Goal: Information Seeking & Learning: Check status

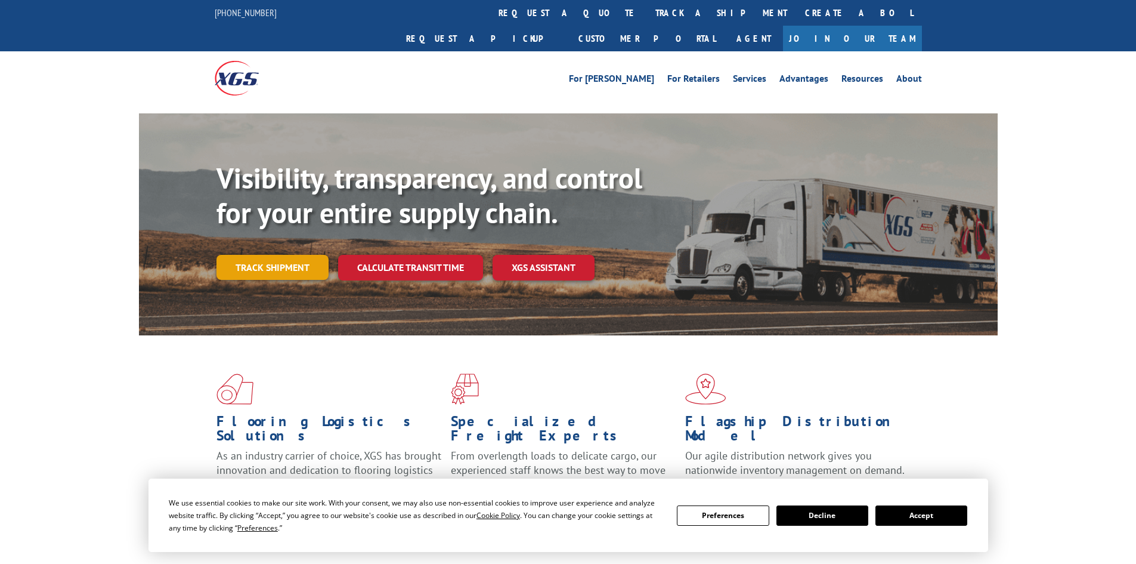
click at [262, 255] on link "Track shipment" at bounding box center [273, 267] width 112 height 25
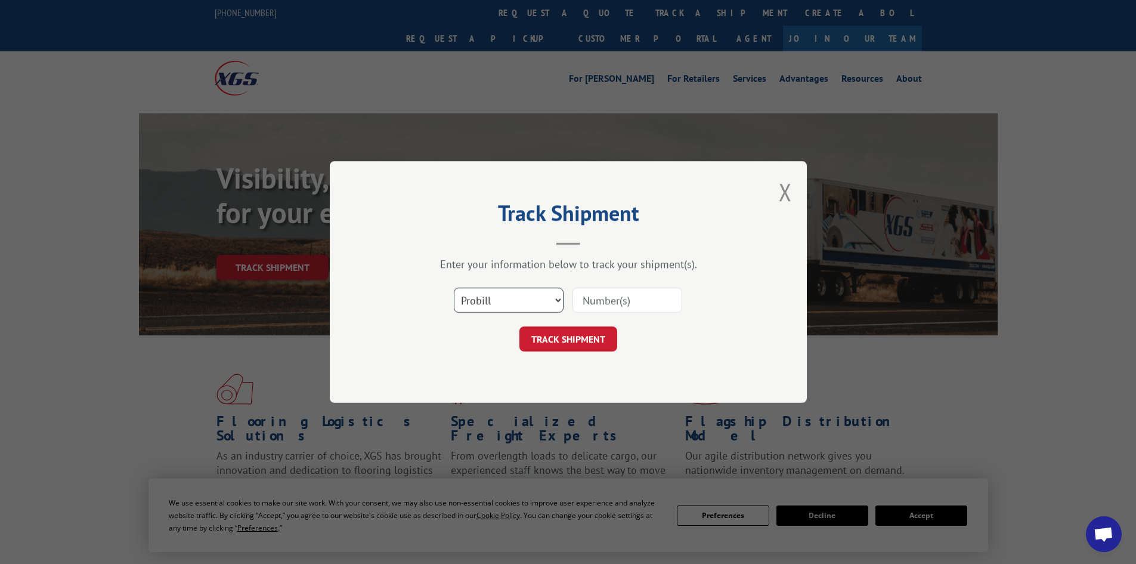
click at [526, 300] on select "Select category... Probill BOL PO" at bounding box center [509, 299] width 110 height 25
click at [454, 287] on select "Select category... Probill BOL PO" at bounding box center [509, 299] width 110 height 25
click at [617, 303] on input at bounding box center [628, 299] width 110 height 25
paste input "6867369"
type input "6867369"
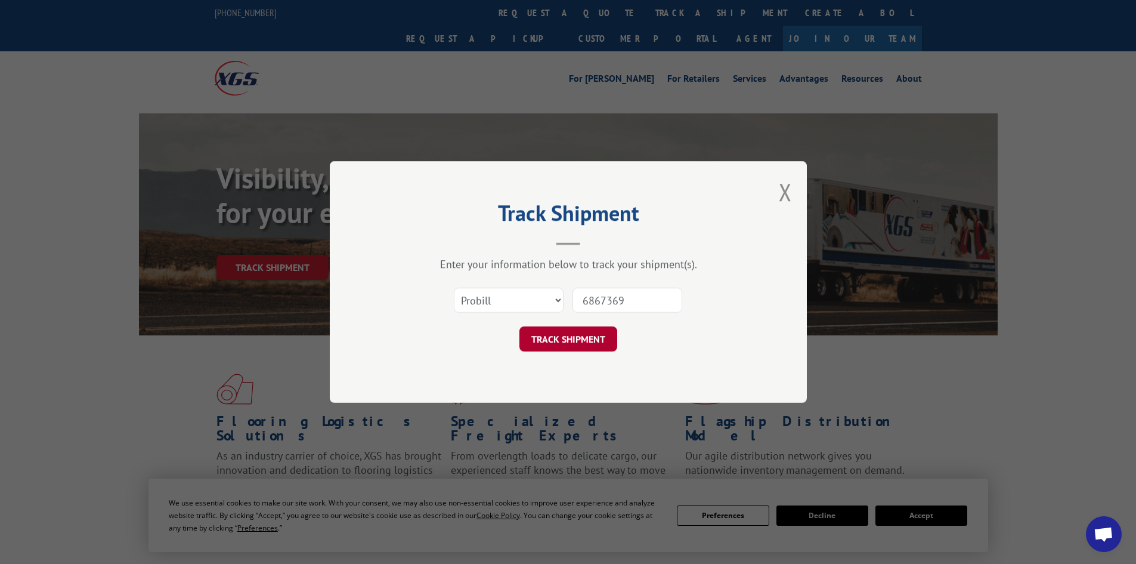
click at [560, 341] on button "TRACK SHIPMENT" at bounding box center [569, 338] width 98 height 25
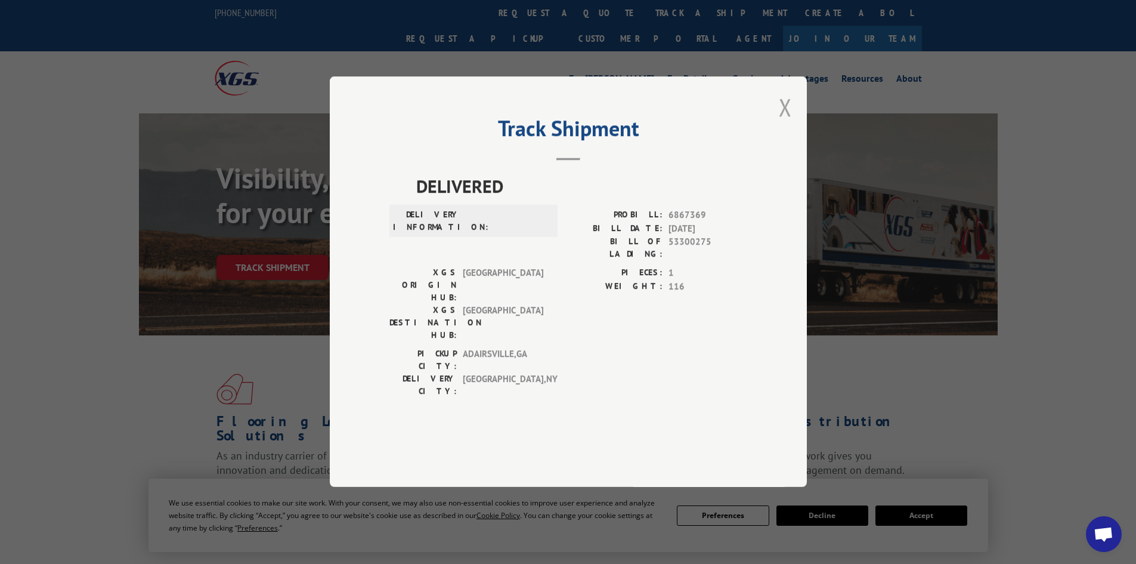
click at [787, 123] on button "Close modal" at bounding box center [785, 107] width 13 height 32
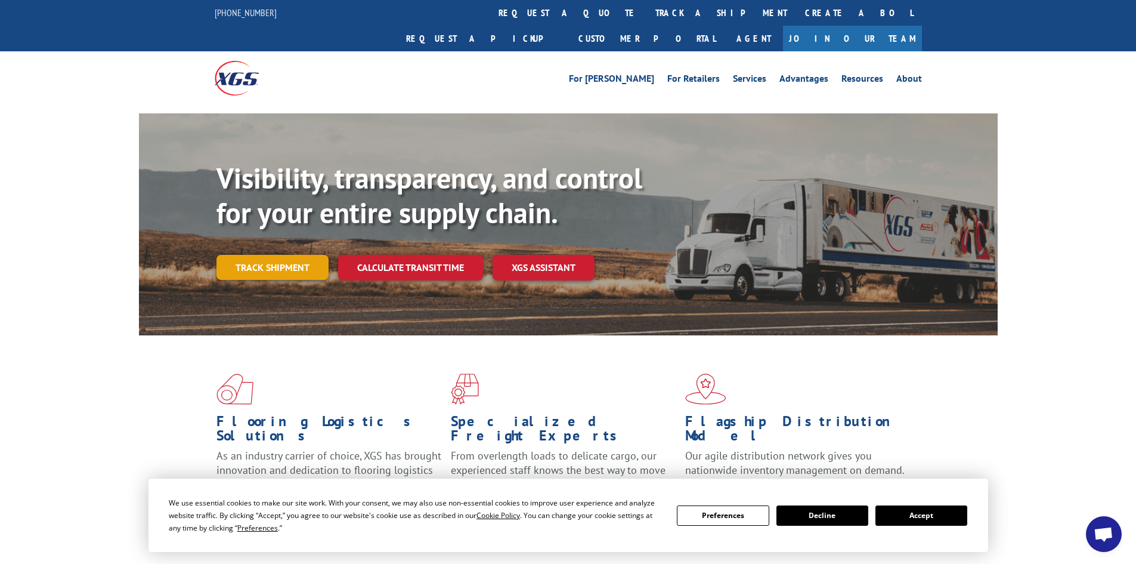
click at [283, 255] on link "Track shipment" at bounding box center [273, 267] width 112 height 25
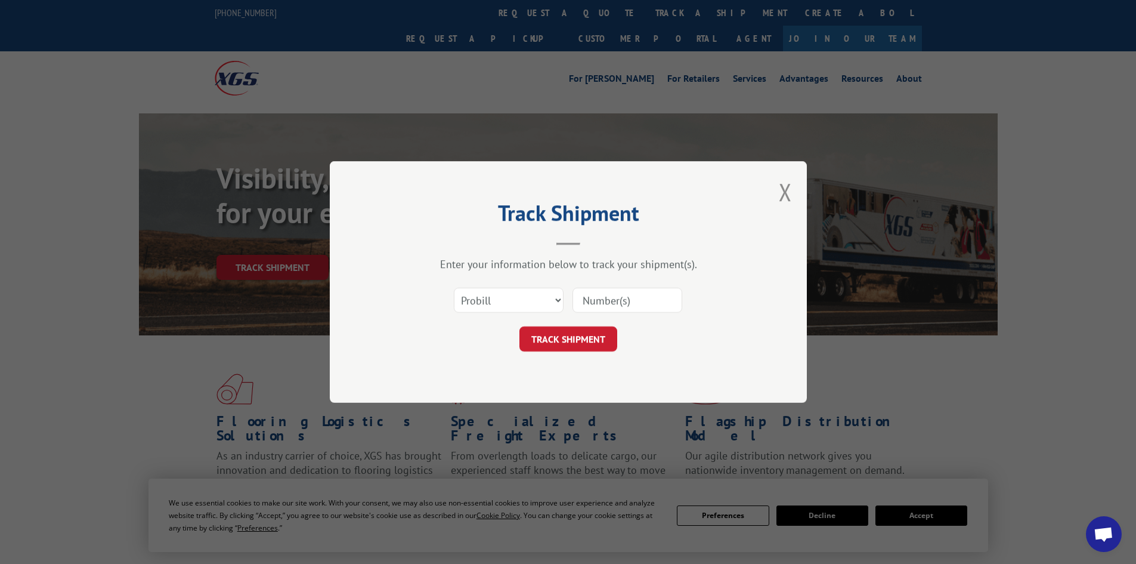
click at [608, 301] on input at bounding box center [628, 299] width 110 height 25
paste input "73360"
type input "73360"
click at [569, 339] on button "TRACK SHIPMENT" at bounding box center [569, 338] width 98 height 25
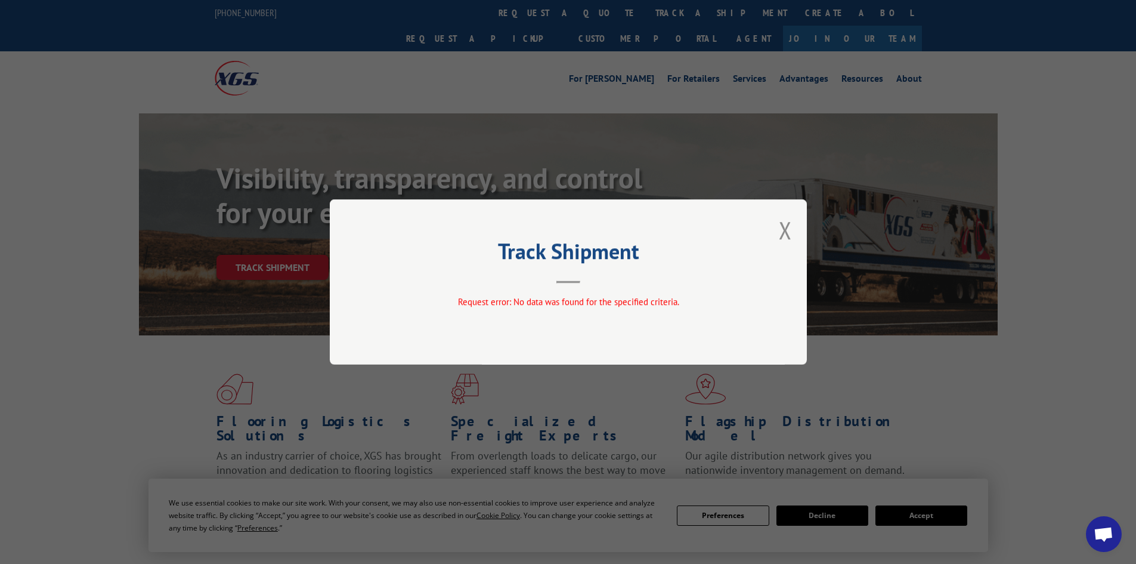
click at [783, 234] on button "Close modal" at bounding box center [785, 230] width 13 height 32
